Goal: Find specific page/section: Find specific page/section

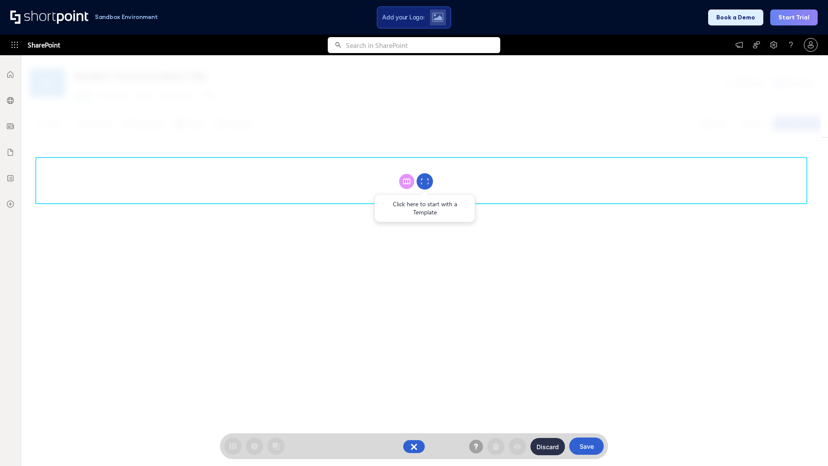
click at [425, 181] on circle at bounding box center [424, 181] width 16 height 16
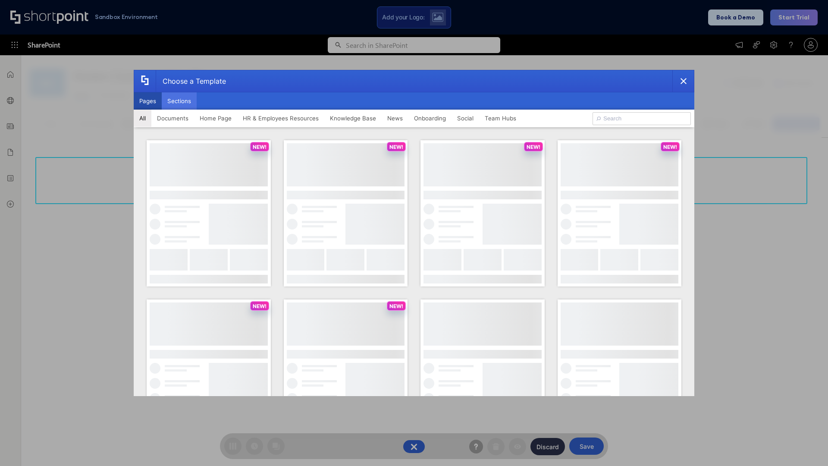
click at [179, 101] on button "Sections" at bounding box center [179, 100] width 35 height 17
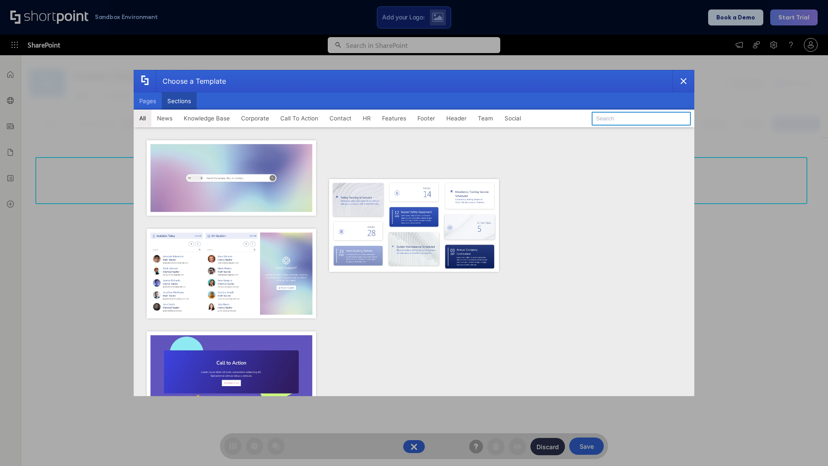
type input "Events"
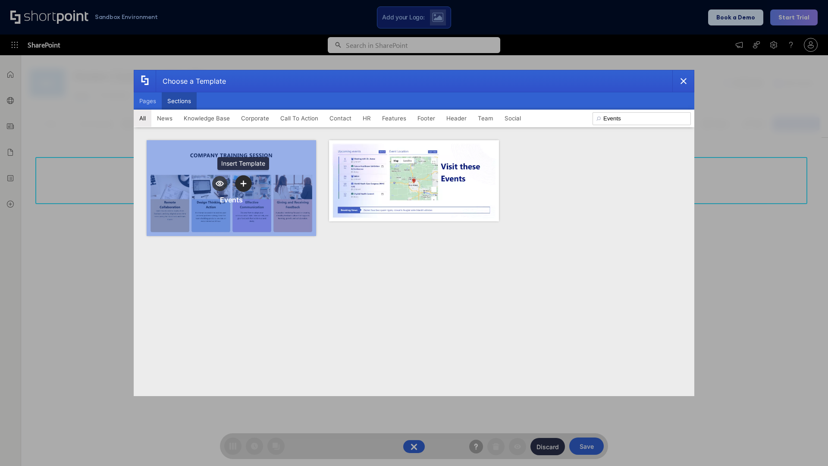
click at [243, 183] on icon "template selector" at bounding box center [243, 184] width 6 height 6
